Goal: Task Accomplishment & Management: Manage account settings

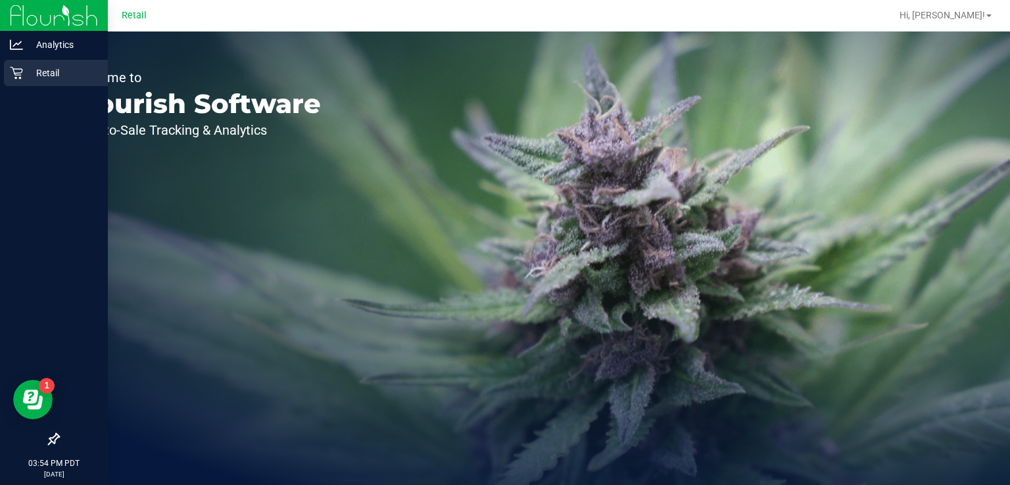
click at [18, 76] on icon at bounding box center [16, 72] width 13 height 13
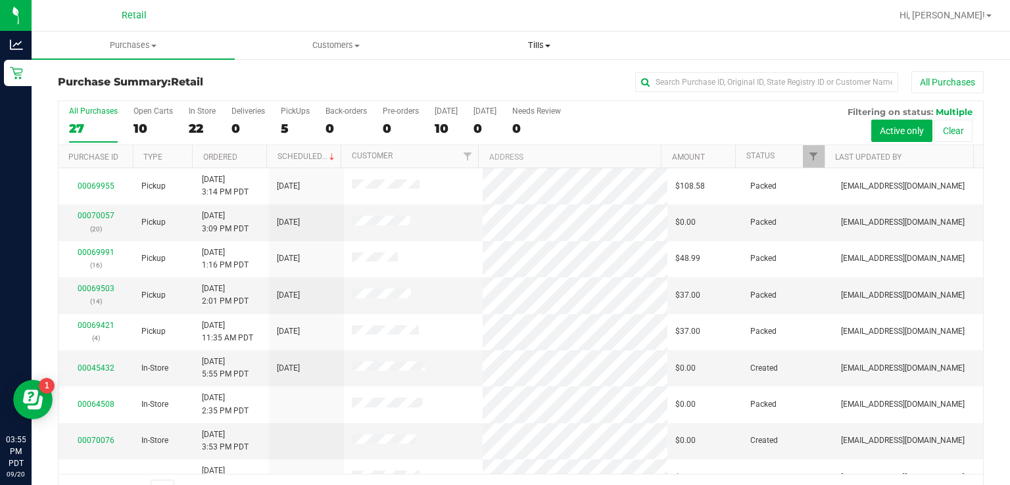
click at [531, 54] on uib-tab-heading "Tills Manage tills" at bounding box center [539, 45] width 202 height 26
click at [492, 83] on span "Manage tills" at bounding box center [481, 79] width 89 height 11
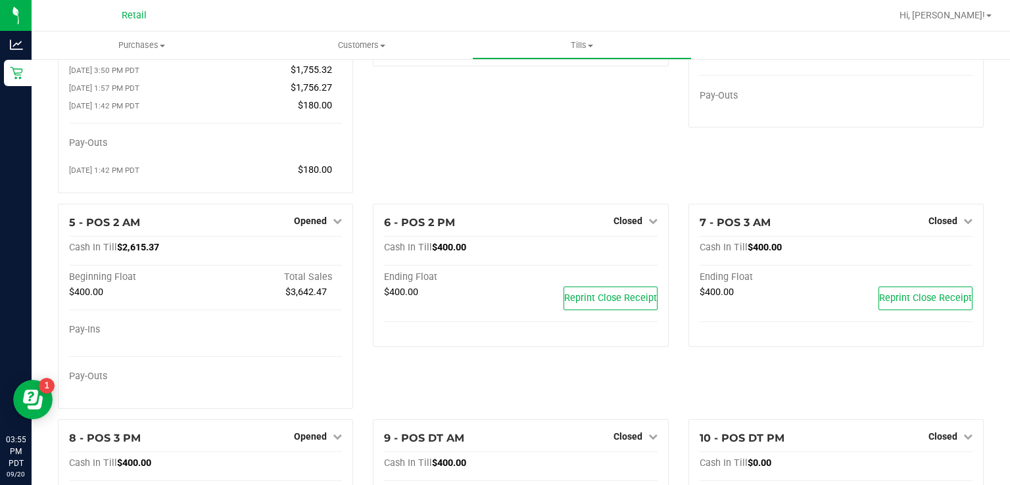
scroll to position [158, 0]
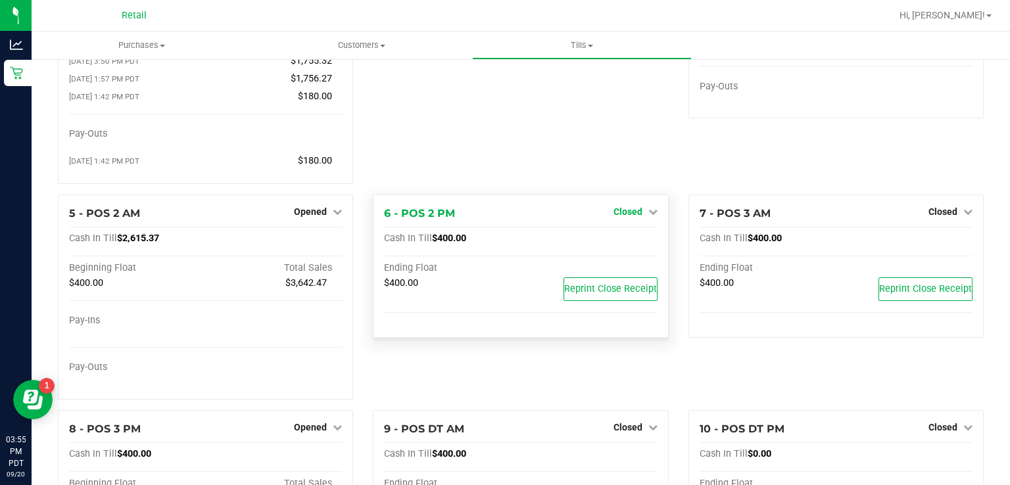
click at [624, 215] on span "Closed" at bounding box center [627, 211] width 29 height 11
click at [635, 237] on link "Open Till" at bounding box center [627, 238] width 35 height 11
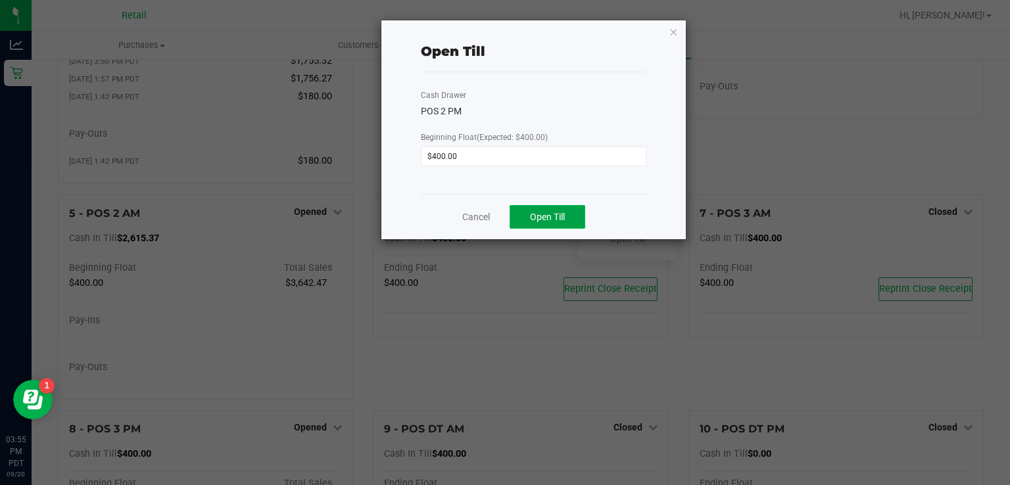
click at [555, 214] on span "Open Till" at bounding box center [547, 217] width 35 height 11
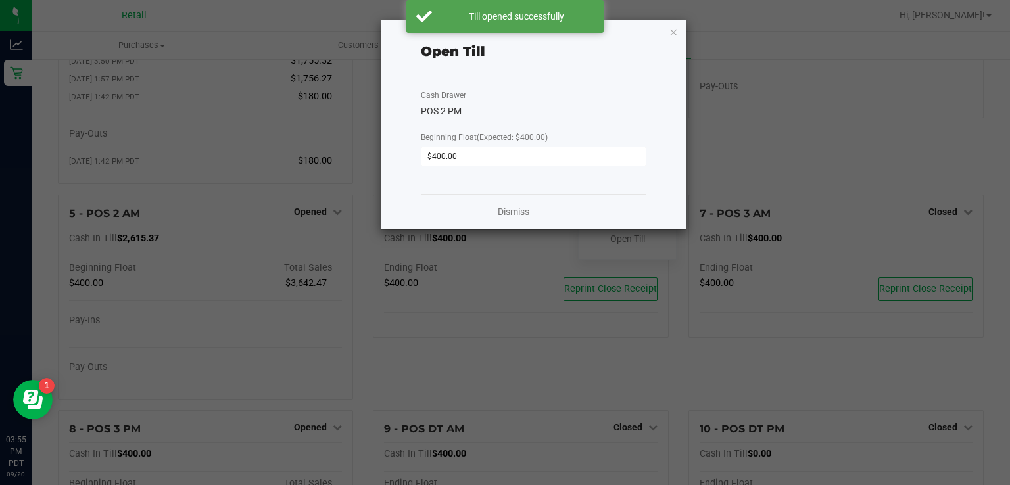
click at [515, 214] on link "Dismiss" at bounding box center [514, 212] width 32 height 14
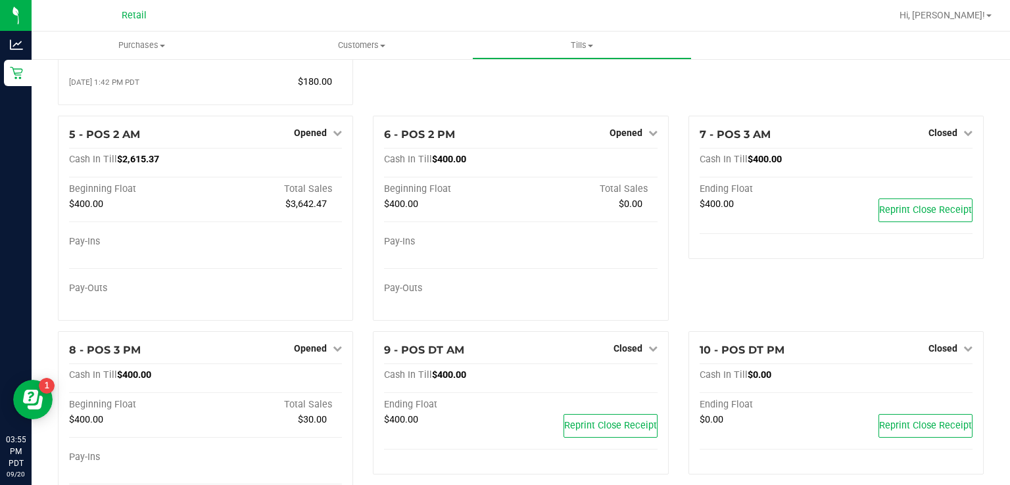
scroll to position [237, 0]
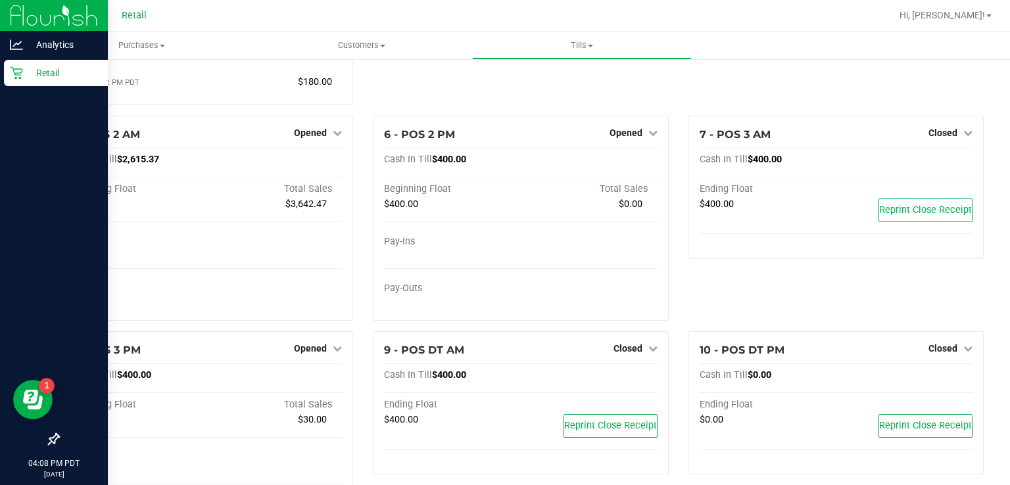
click at [25, 71] on p "Retail" at bounding box center [62, 73] width 79 height 16
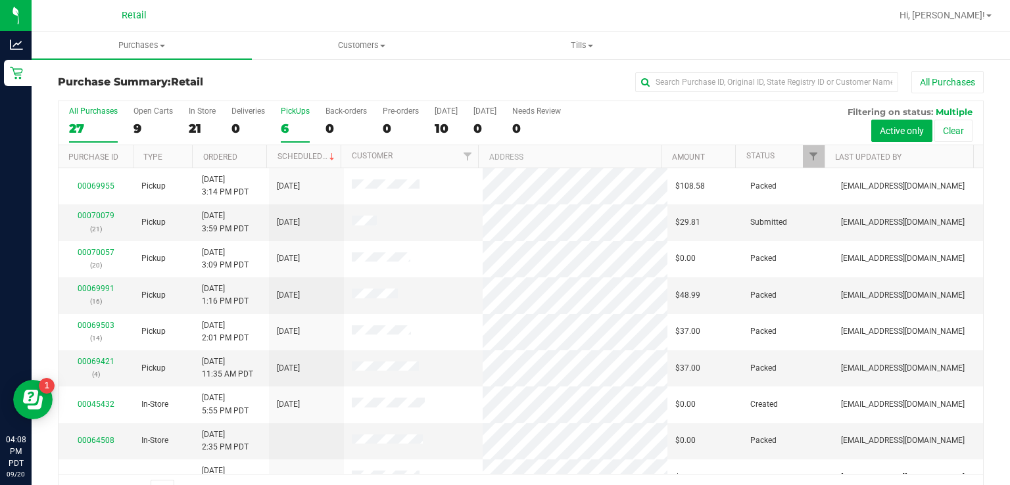
click at [285, 128] on div "6" at bounding box center [295, 128] width 29 height 15
click at [0, 0] on input "PickUps 6" at bounding box center [0, 0] width 0 height 0
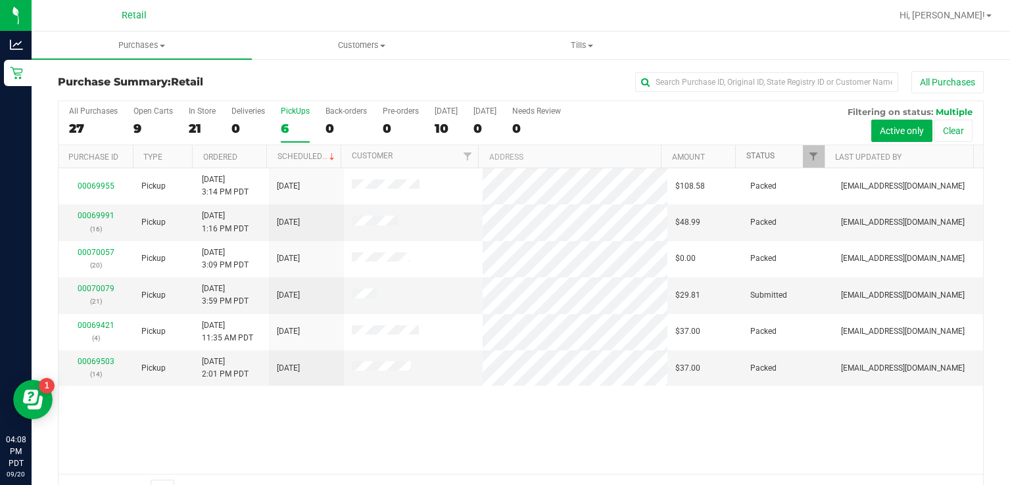
click at [755, 151] on link "Status" at bounding box center [760, 155] width 28 height 9
click at [751, 152] on link "Status" at bounding box center [767, 155] width 43 height 9
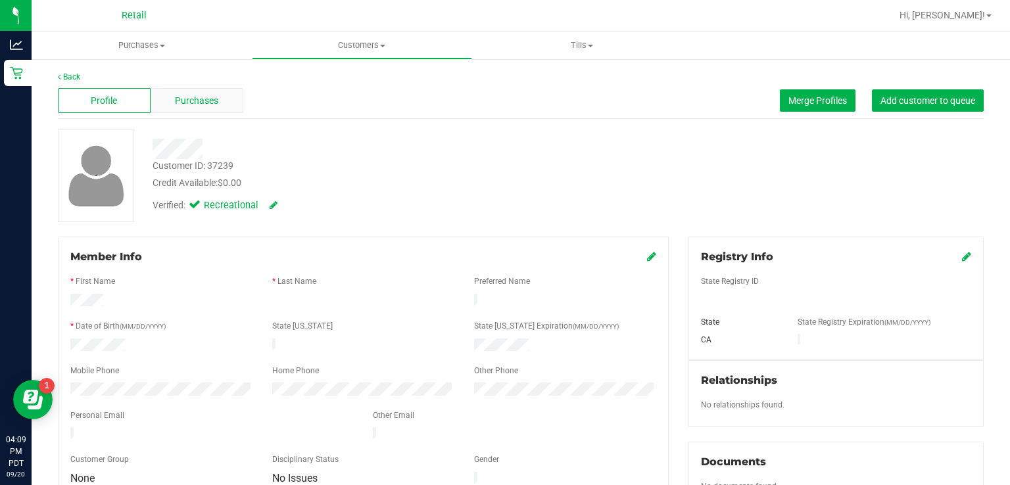
click at [221, 103] on div "Purchases" at bounding box center [197, 100] width 93 height 25
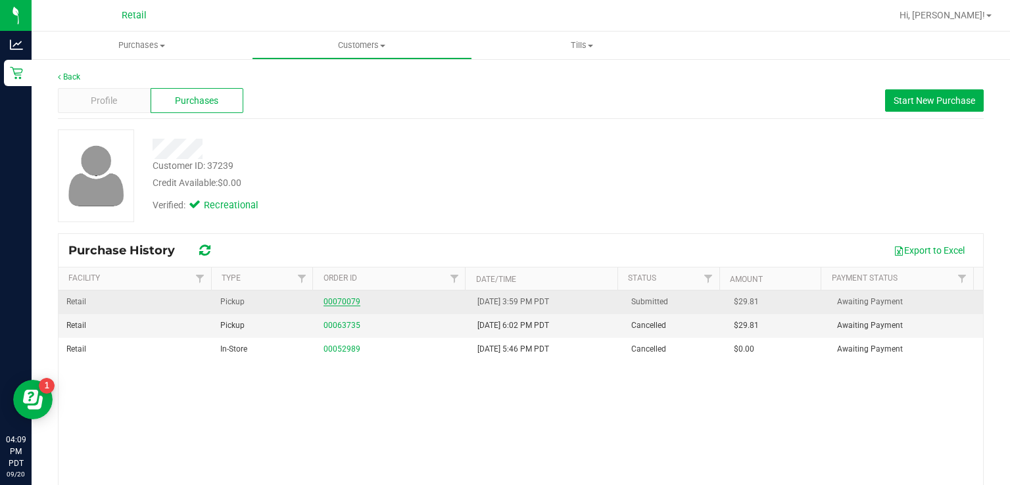
click at [333, 299] on link "00070079" at bounding box center [341, 301] width 37 height 9
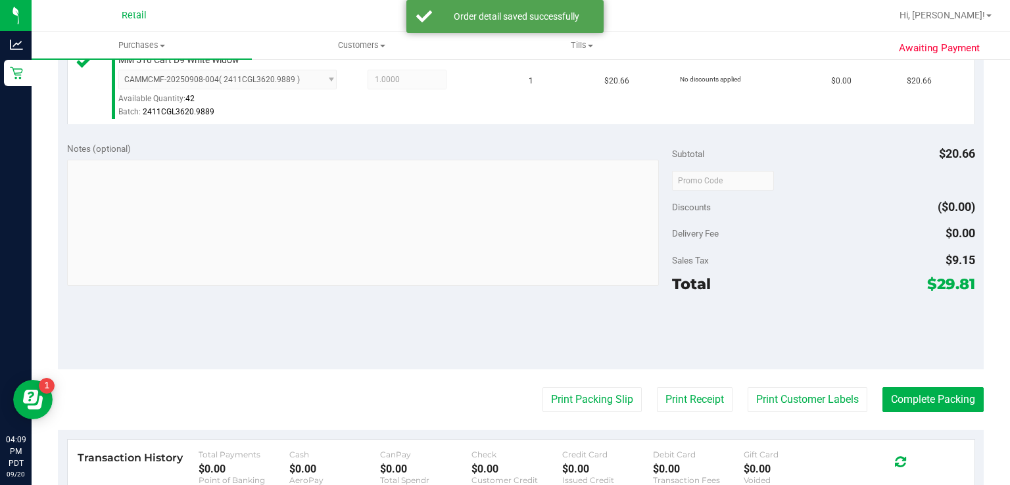
scroll to position [386, 0]
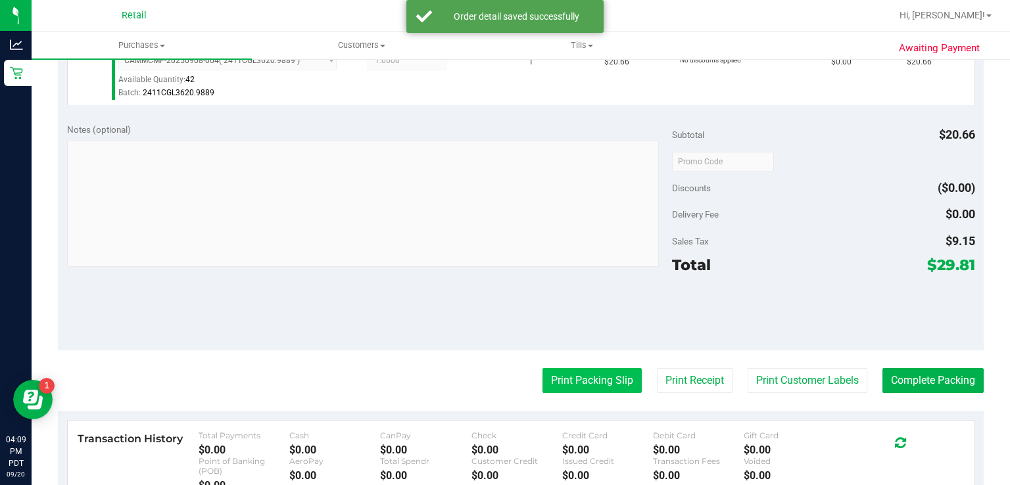
click at [574, 373] on button "Print Packing Slip" at bounding box center [591, 380] width 99 height 25
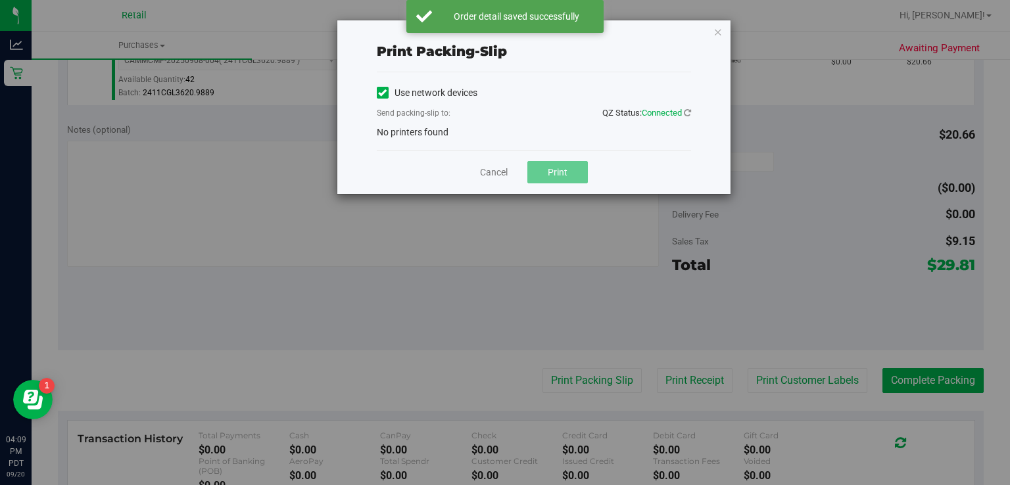
click at [399, 87] on label "Use network devices" at bounding box center [427, 93] width 101 height 14
click at [0, 0] on input "Use network devices" at bounding box center [0, 0] width 0 height 0
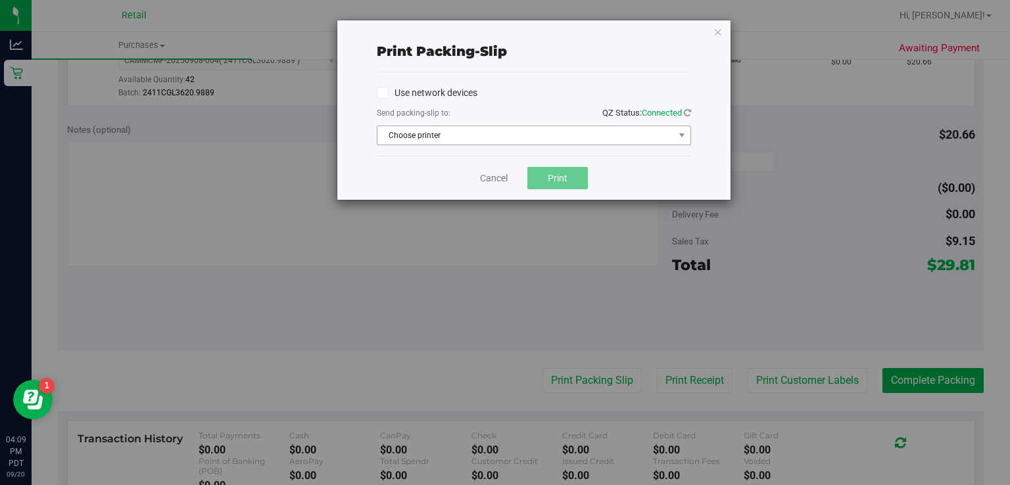
click at [460, 142] on span "Choose printer" at bounding box center [525, 135] width 296 height 18
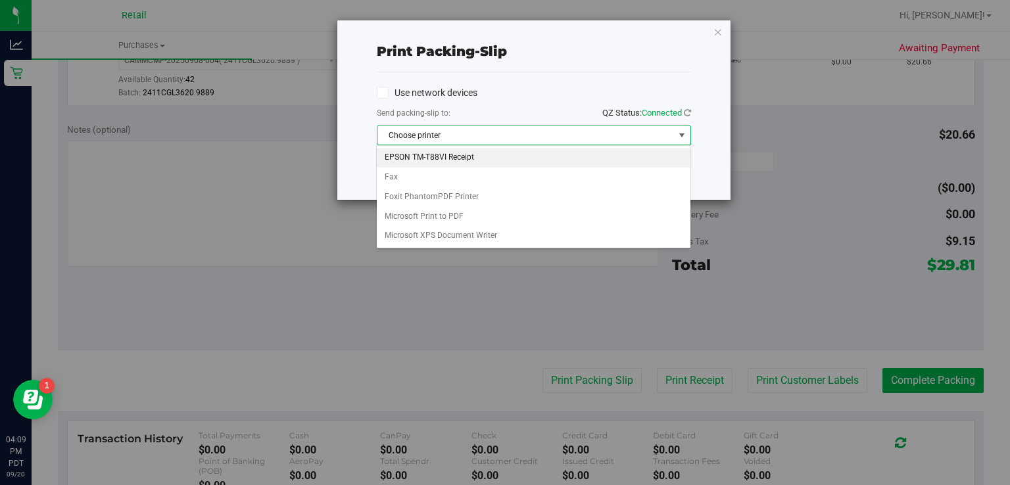
click at [488, 160] on li "EPSON TM-T88VI Receipt" at bounding box center [533, 158] width 313 height 20
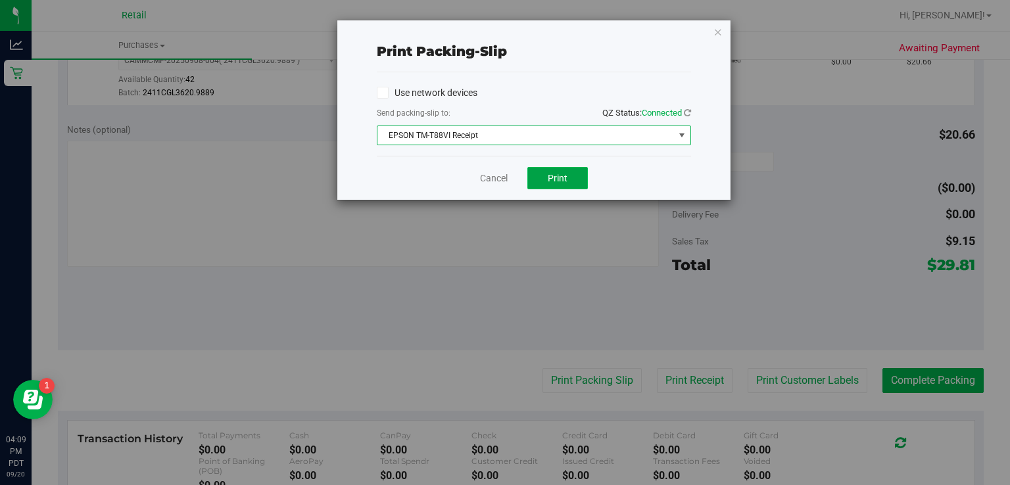
click at [555, 173] on span "Print" at bounding box center [558, 178] width 20 height 11
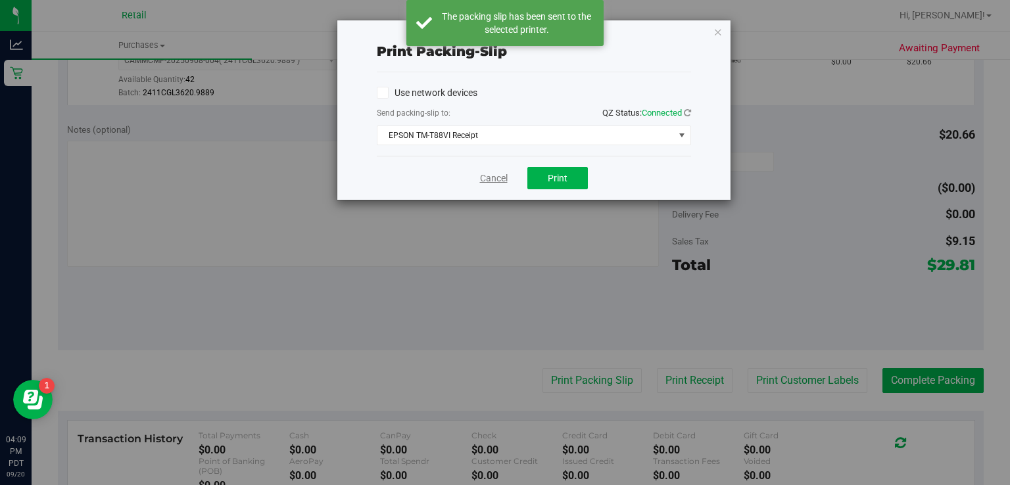
click at [495, 178] on link "Cancel" at bounding box center [494, 179] width 28 height 14
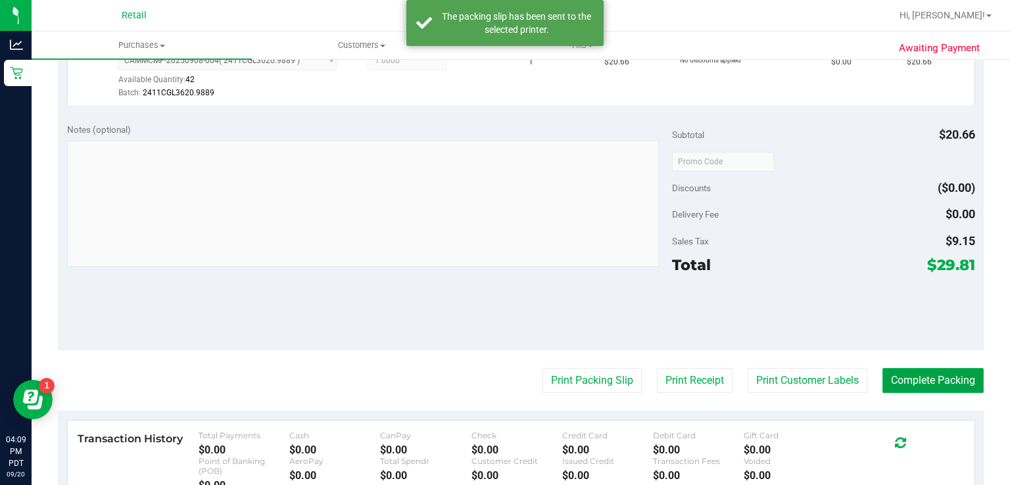
click at [918, 381] on button "Complete Packing" at bounding box center [932, 380] width 101 height 25
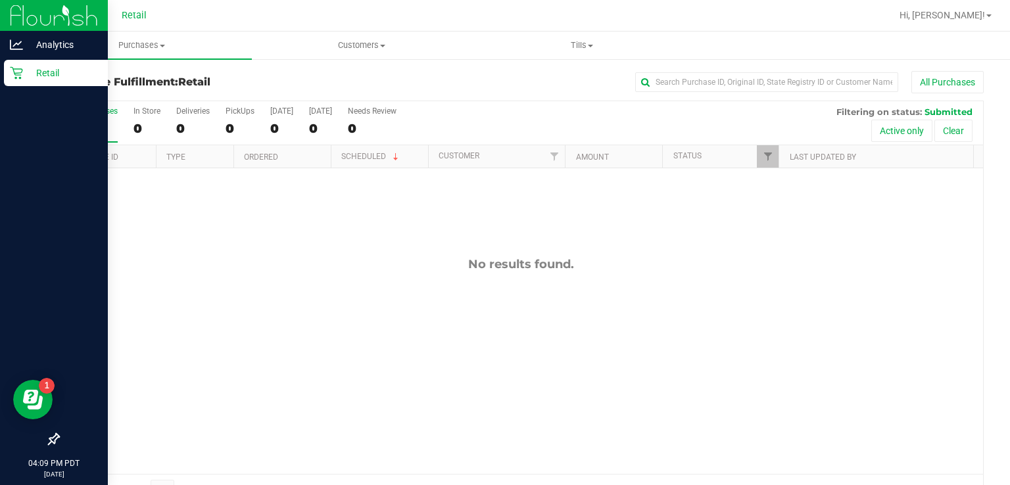
click at [0, 86] on link "Retail" at bounding box center [54, 74] width 108 height 28
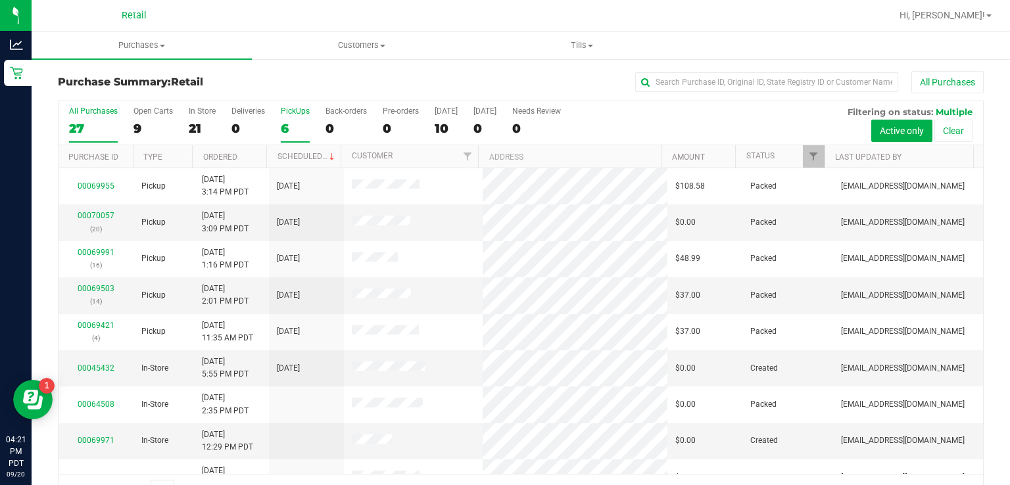
click at [288, 119] on label "PickUps 6" at bounding box center [295, 124] width 29 height 36
click at [0, 0] on input "PickUps 6" at bounding box center [0, 0] width 0 height 0
